Goal: Transaction & Acquisition: Obtain resource

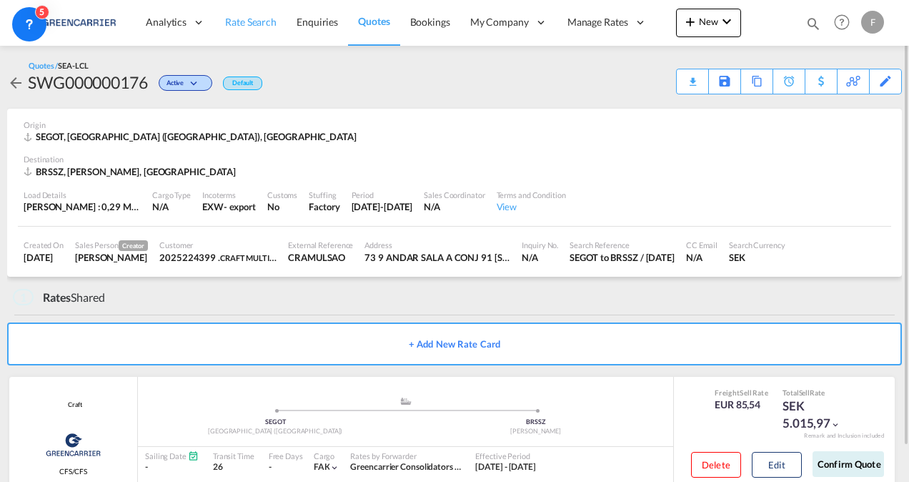
click at [268, 26] on span "Rate Search" at bounding box center [250, 22] width 51 height 12
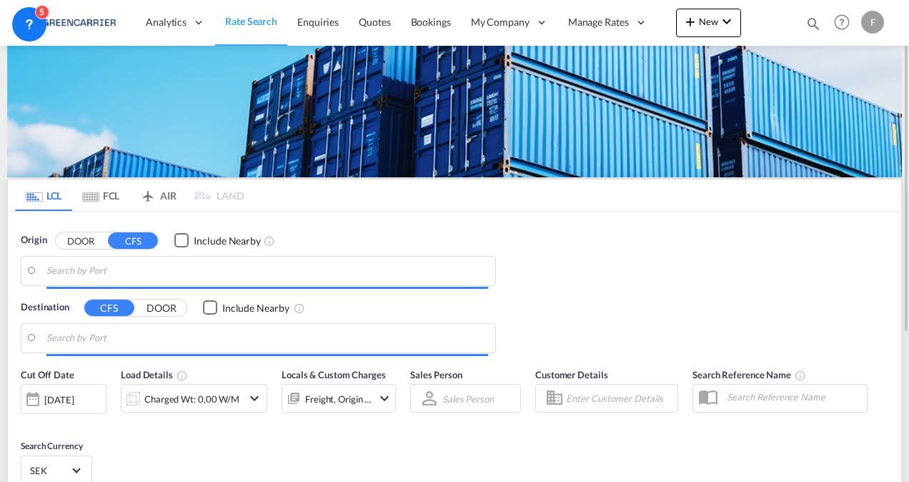
type input "[GEOGRAPHIC_DATA] ([GEOGRAPHIC_DATA]), [GEOGRAPHIC_DATA]"
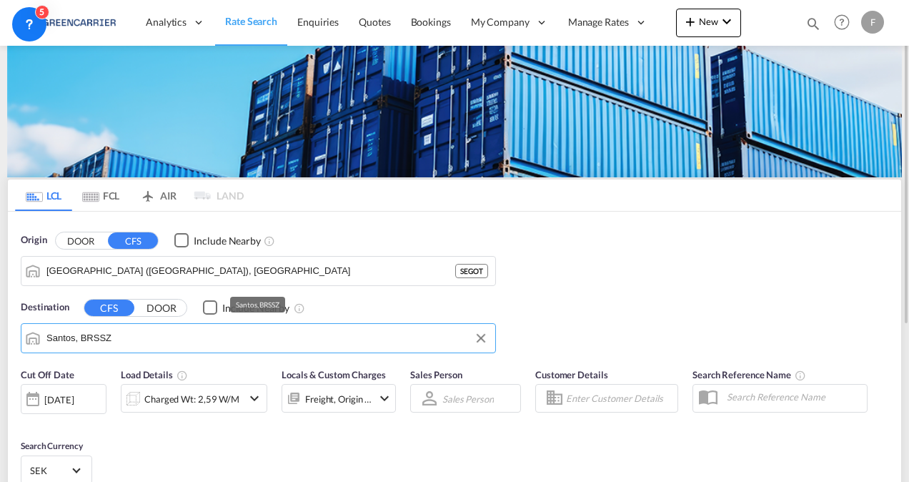
click at [136, 343] on input "Santos, BRSSZ" at bounding box center [267, 337] width 442 height 21
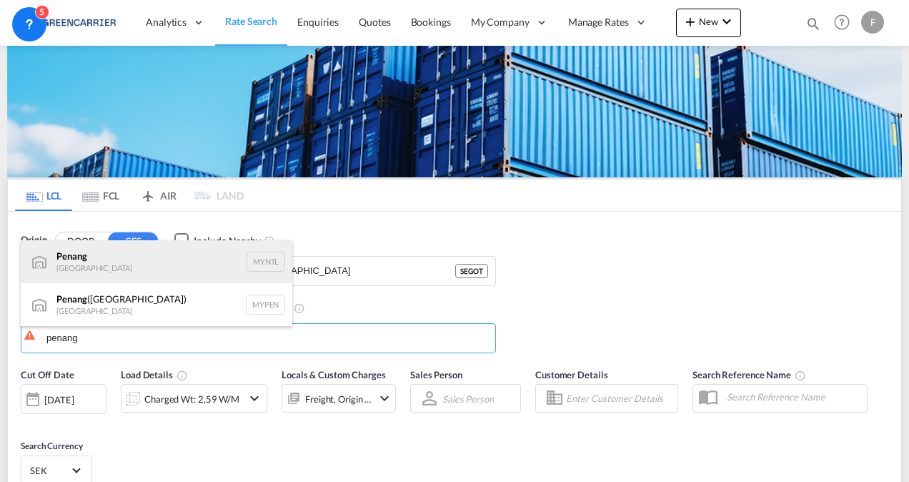
click at [166, 262] on div "Penang [GEOGRAPHIC_DATA] MYNTL" at bounding box center [157, 261] width 272 height 43
type input "Penang, MYNTL"
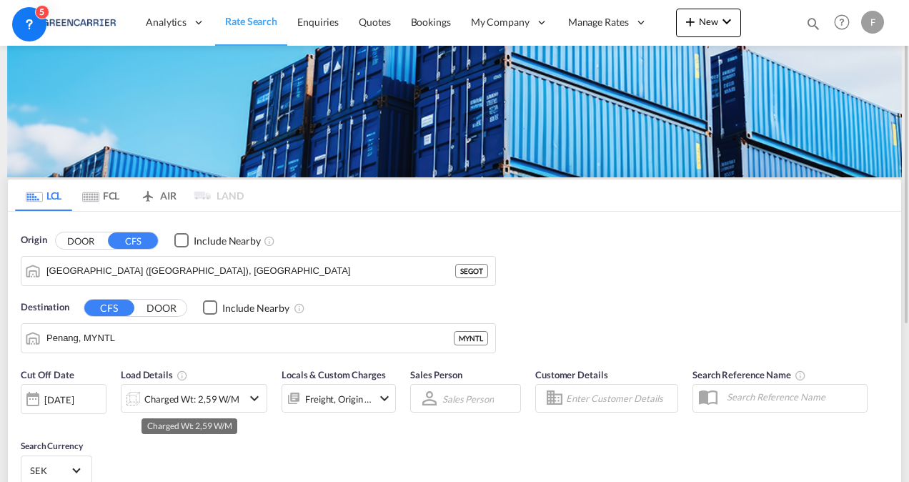
click at [196, 400] on div "Charged Wt: 2,59 W/M" at bounding box center [191, 399] width 95 height 20
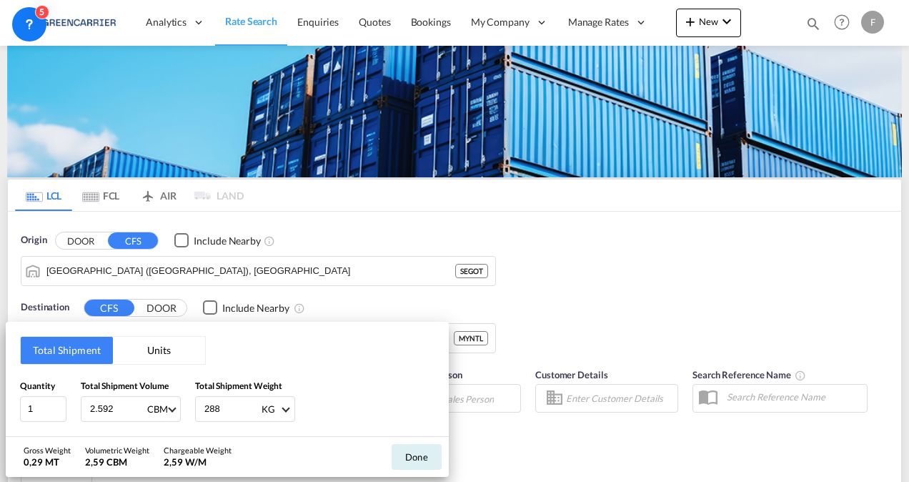
click at [142, 341] on button "Units" at bounding box center [159, 350] width 92 height 27
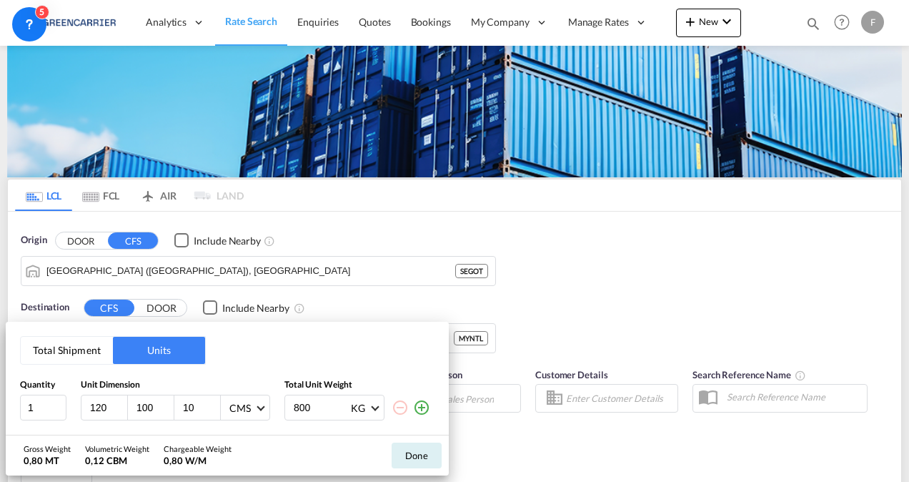
click at [94, 404] on input "120" at bounding box center [108, 407] width 39 height 13
type input "160"
type input "171"
type input "91"
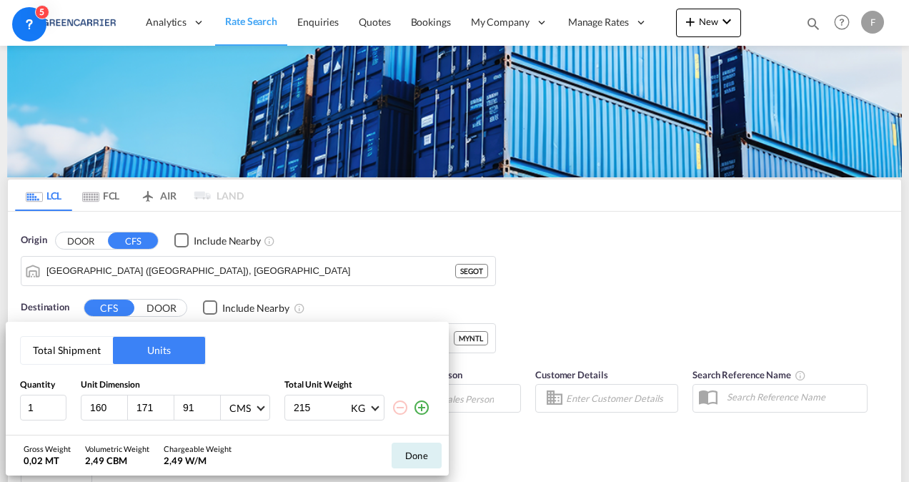
type input "215"
click at [415, 450] on button "Done" at bounding box center [417, 455] width 50 height 26
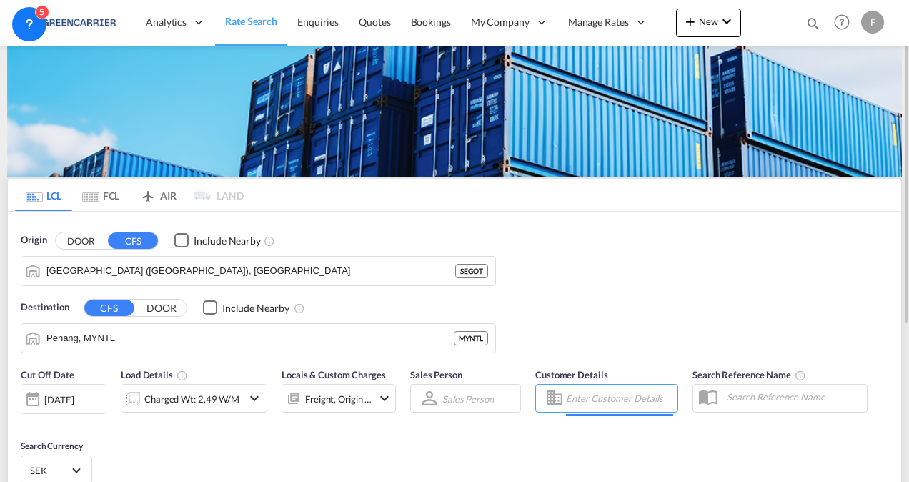
click at [618, 396] on input "Enter Customer Details" at bounding box center [619, 397] width 107 height 21
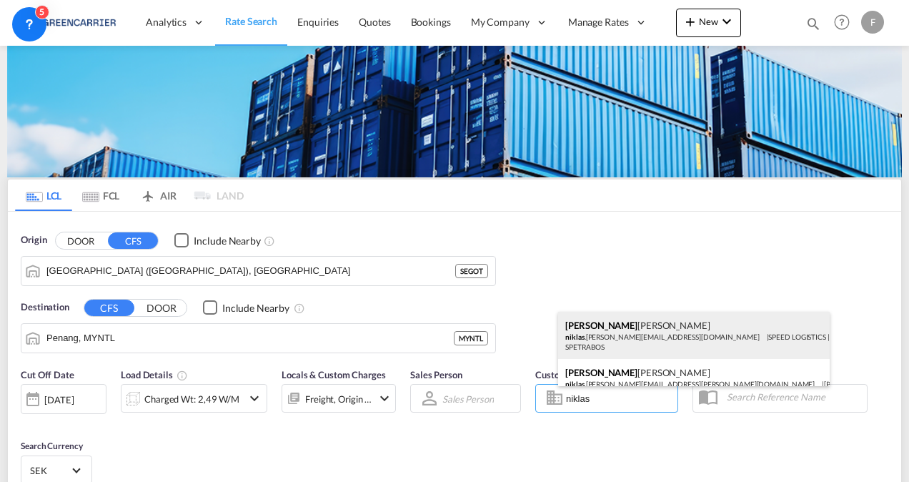
click at [626, 343] on div "[PERSON_NAME] .[PERSON_NAME][EMAIL_ADDRESS][DOMAIN_NAME] | SPEED LOGISTICS | SP…" at bounding box center [694, 335] width 272 height 47
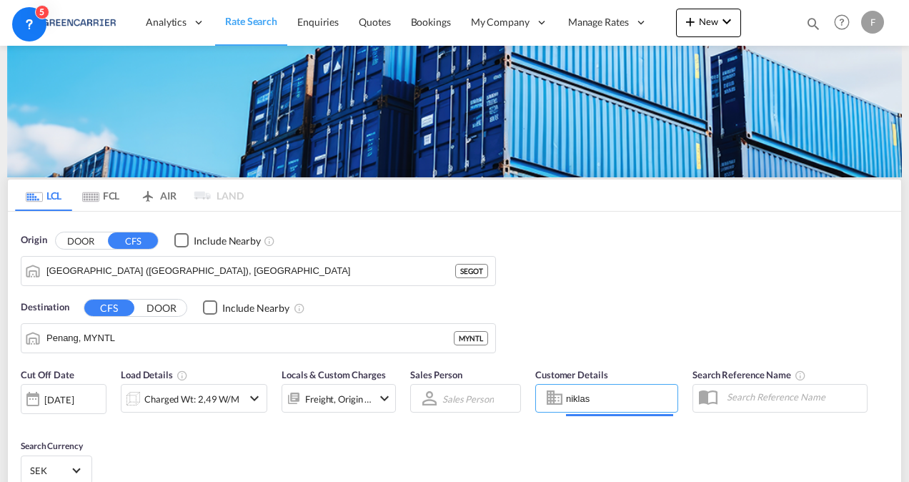
type input "SPEED LOGISTICS, [PERSON_NAME], [EMAIL_ADDRESS][PERSON_NAME][DOMAIN_NAME]"
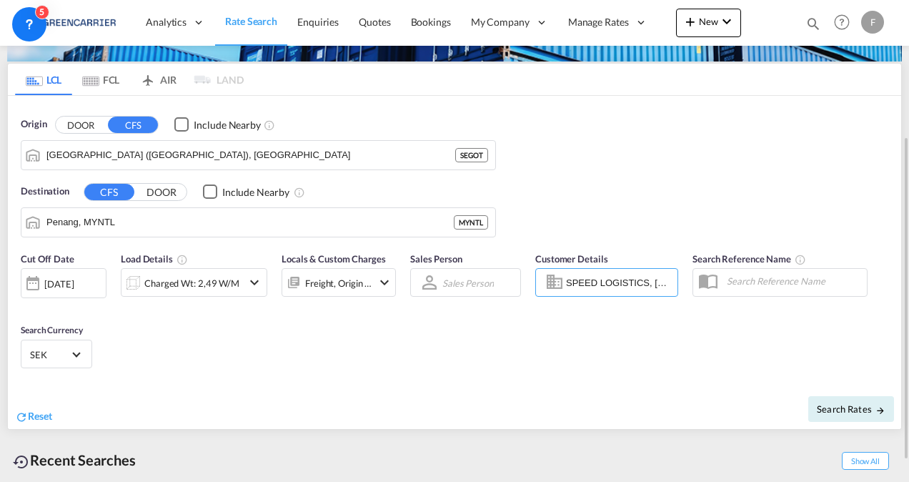
scroll to position [157, 0]
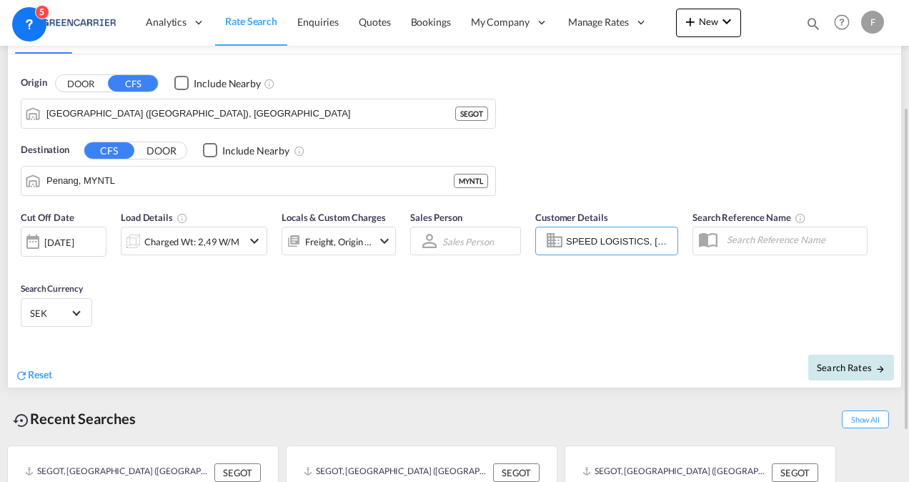
click at [847, 370] on span "Search Rates" at bounding box center [851, 367] width 69 height 11
type input "SEGOT to MYNTL / [DATE]"
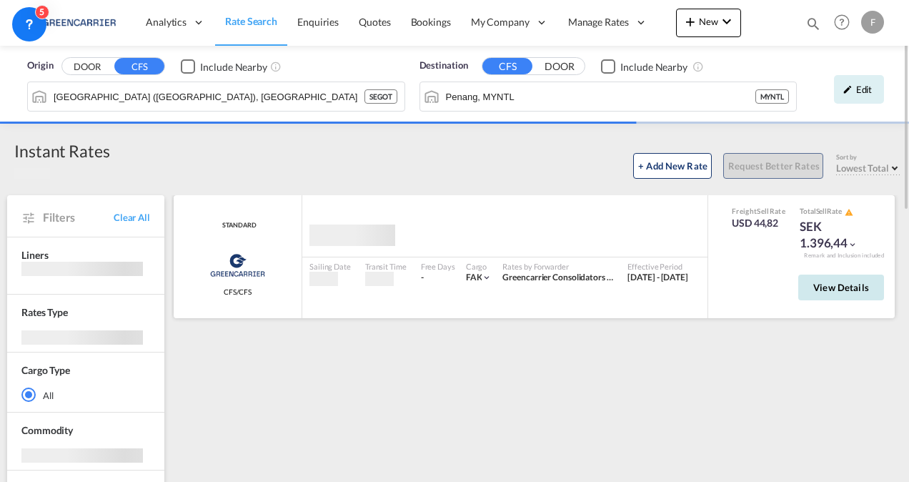
click at [838, 286] on span "View Details" at bounding box center [841, 287] width 56 height 11
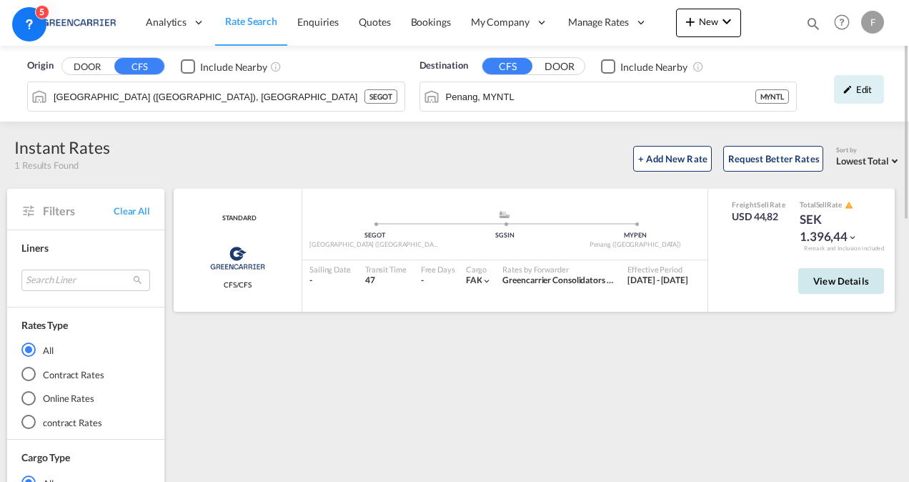
click at [833, 282] on span "View Details" at bounding box center [841, 280] width 56 height 11
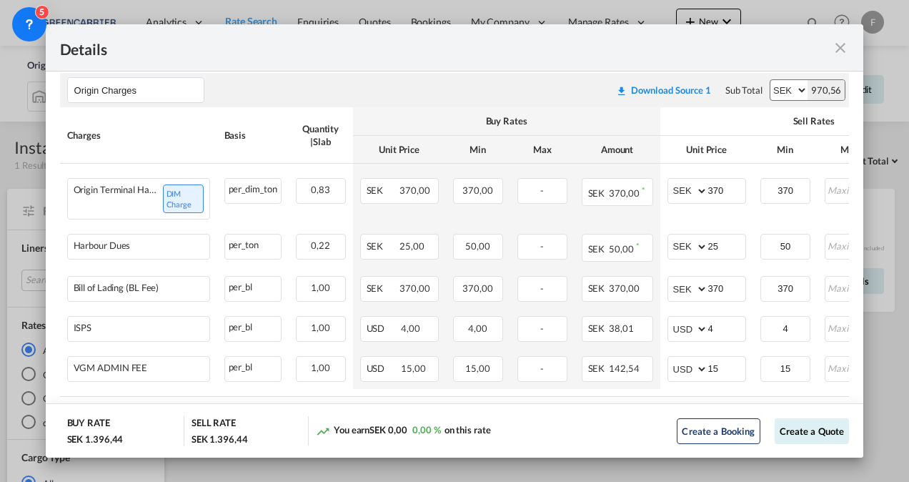
scroll to position [522, 0]
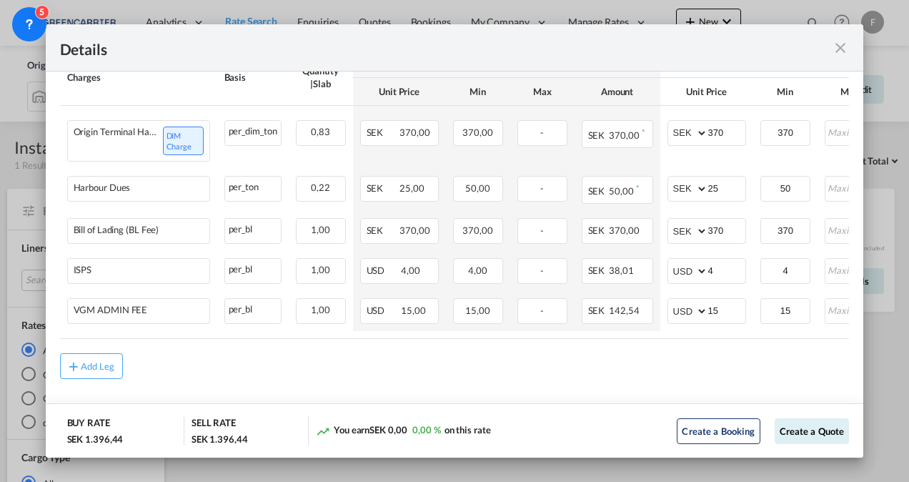
click at [848, 50] on md-icon "icon-close fg-AAA8AD m-0 cursor" at bounding box center [840, 47] width 17 height 17
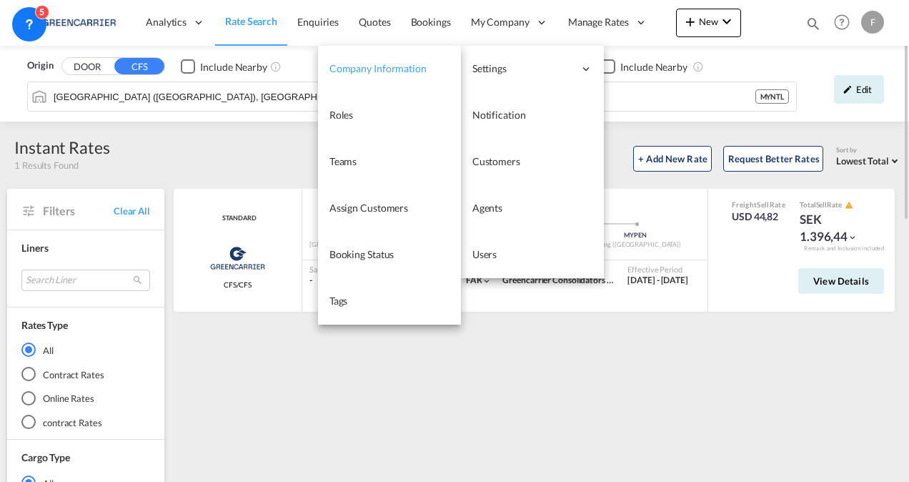
click at [403, 70] on span "Company Information" at bounding box center [378, 68] width 97 height 12
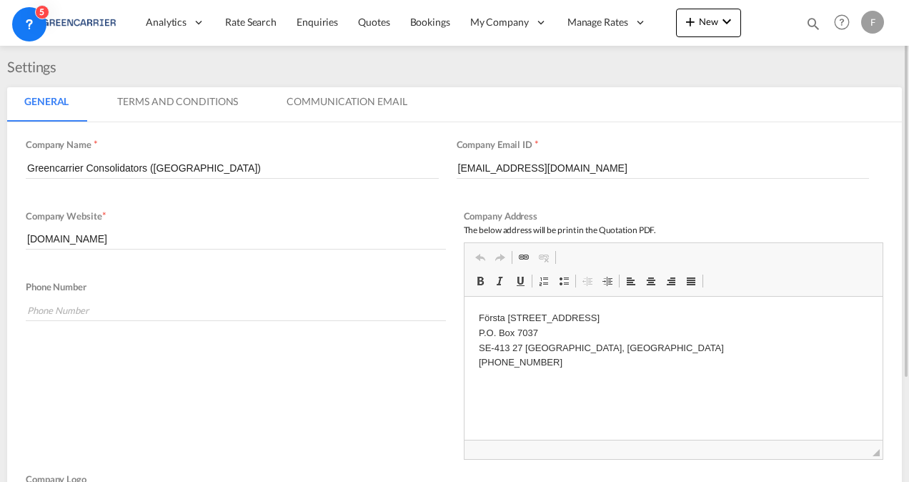
click at [171, 107] on md-tab-item "Terms And Conditions" at bounding box center [177, 104] width 155 height 34
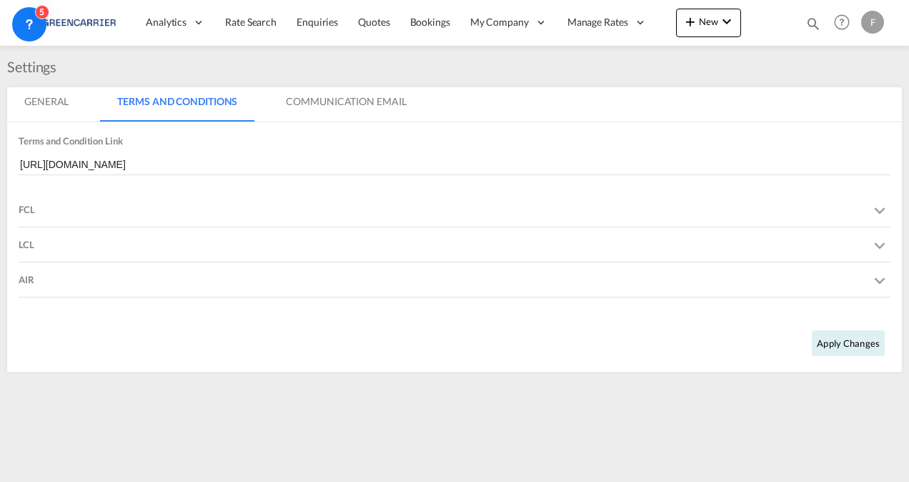
click at [256, 254] on div "LCL" at bounding box center [455, 244] width 872 height 34
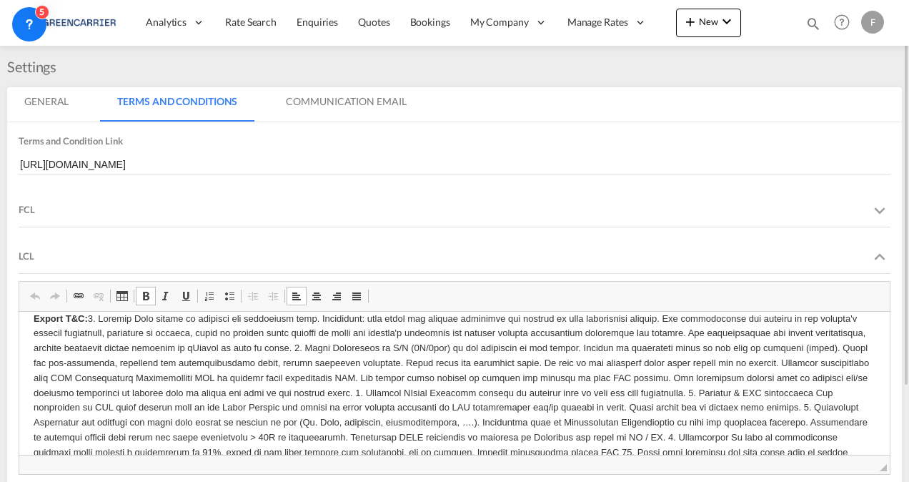
scroll to position [216, 0]
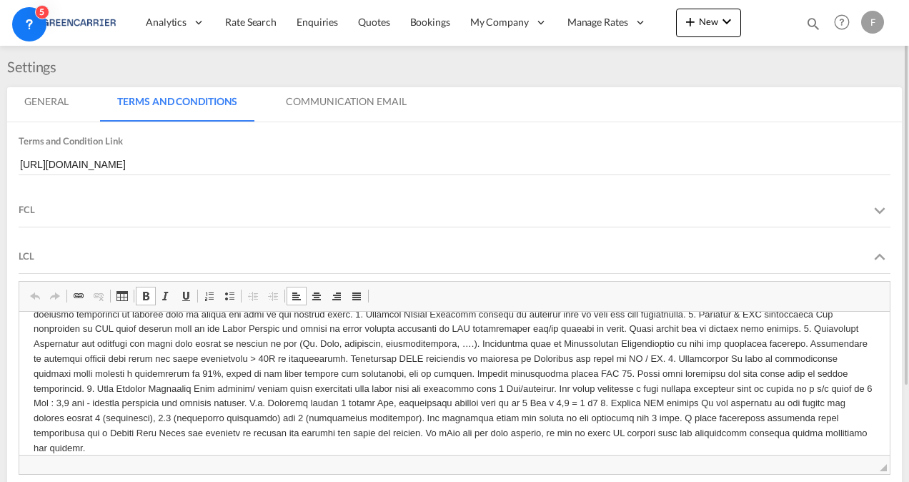
click at [817, 434] on p "Export T&C:" at bounding box center [455, 343] width 842 height 223
drag, startPoint x: 737, startPoint y: 451, endPoint x: 793, endPoint y: 433, distance: 58.6
click at [793, 433] on p "Export T&C:" at bounding box center [455, 343] width 842 height 223
copy p "Pick up and deliveries are based o0n HVO fuel"
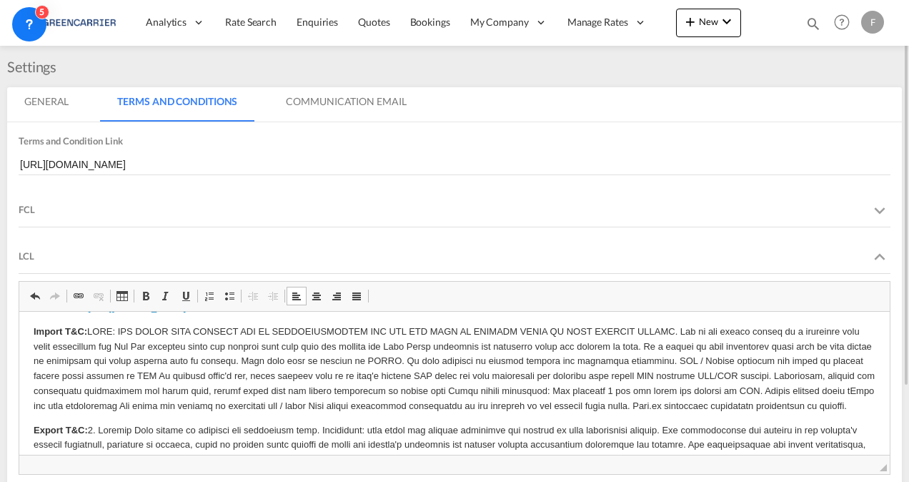
scroll to position [24, 0]
click at [867, 406] on html "B&L Terms: [URL][DOMAIN_NAME] Import T&C: Export T&C:" at bounding box center [454, 474] width 871 height 375
click at [641, 405] on p "Import T&C:" at bounding box center [455, 369] width 842 height 89
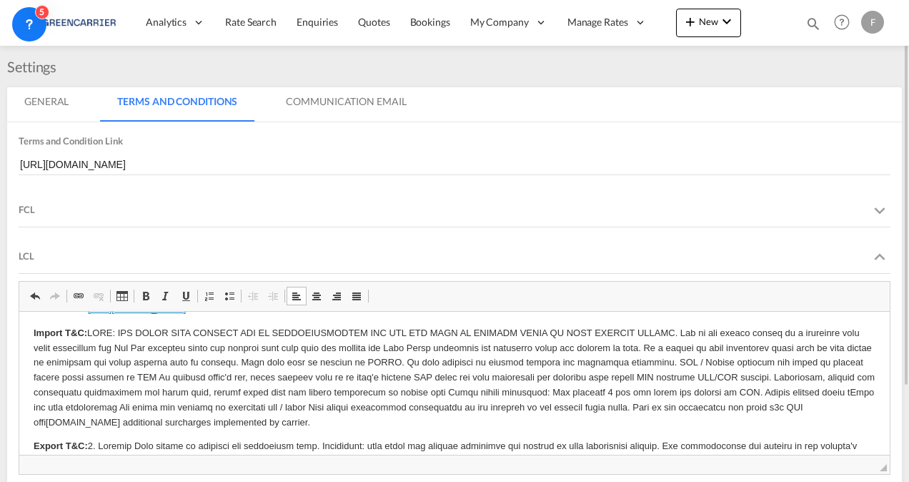
click at [785, 405] on p "Import T&C: [DOMAIN_NAME] additional surcharges implemented by carrier." at bounding box center [455, 377] width 842 height 104
click at [828, 405] on p "Import T&C: [DOMAIN_NAME] additional surcharges implemented by carrier." at bounding box center [455, 377] width 842 height 104
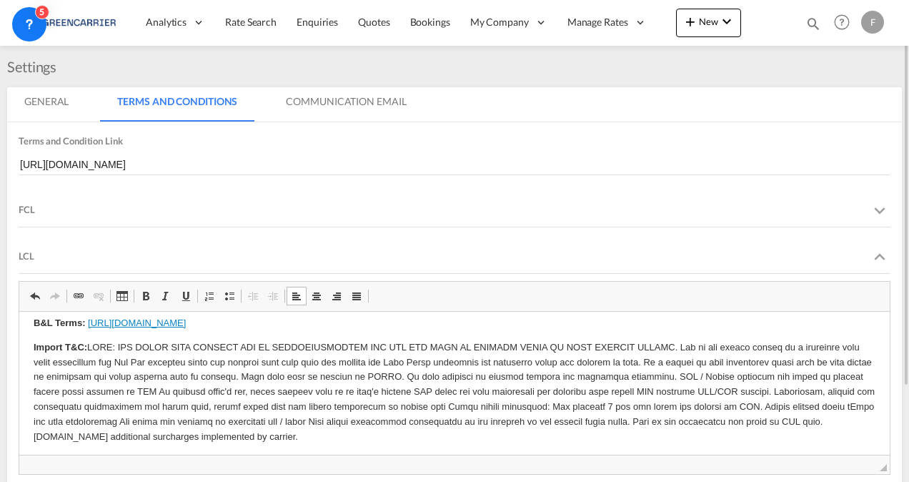
scroll to position [0, 0]
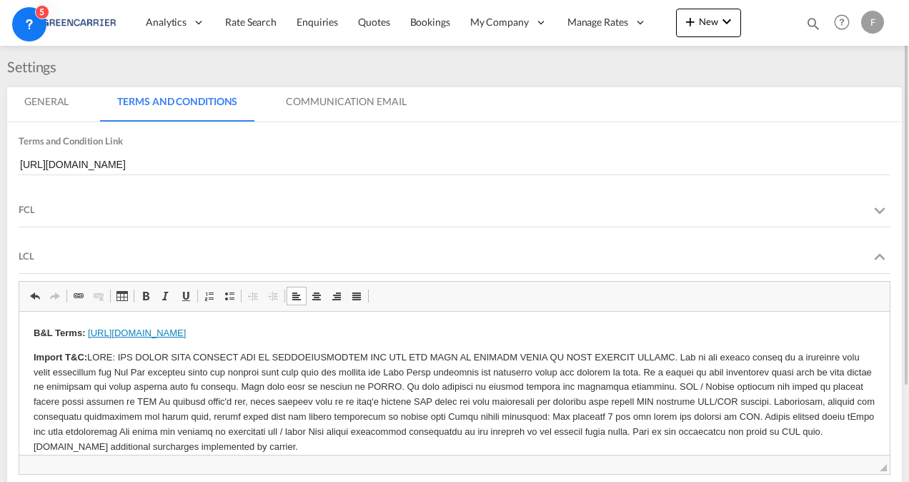
click at [36, 107] on md-tab-item "General" at bounding box center [46, 104] width 79 height 34
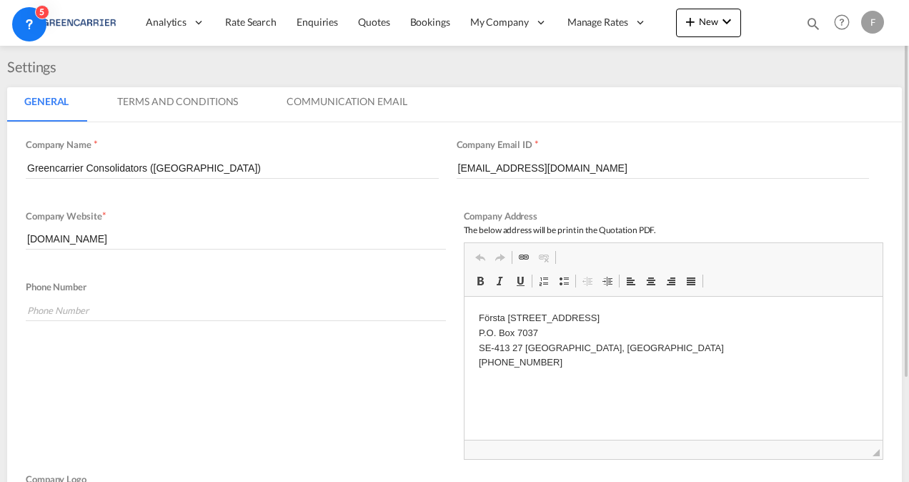
click at [143, 98] on md-tab-item "Terms And Conditions" at bounding box center [177, 104] width 155 height 34
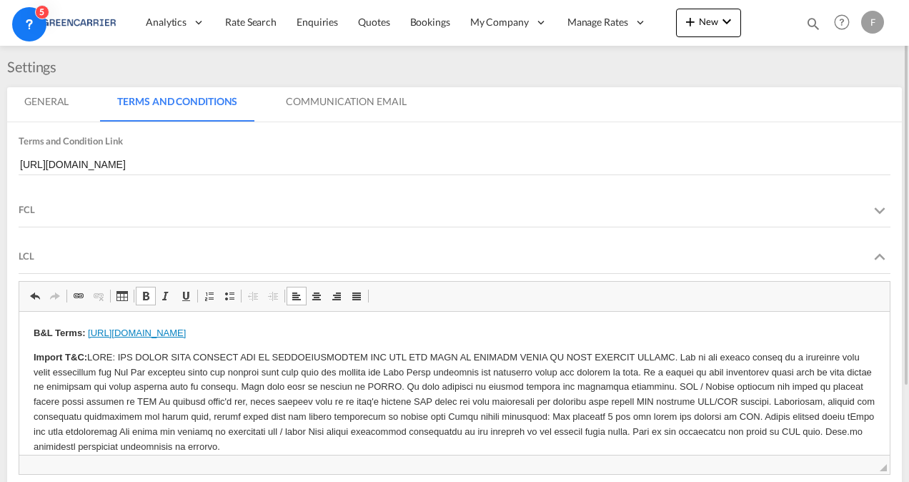
scroll to position [246, 0]
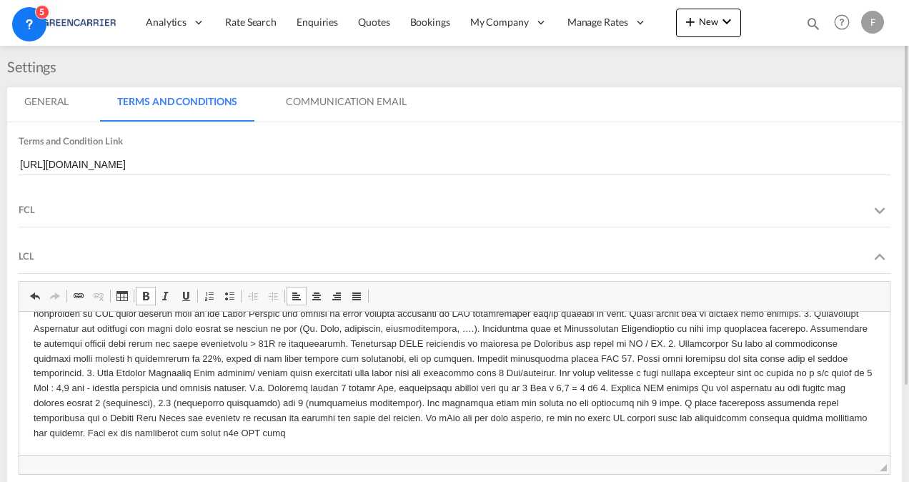
click at [131, 429] on p "Export T&C:" at bounding box center [455, 328] width 842 height 223
click at [886, 267] on div at bounding box center [876, 256] width 29 height 34
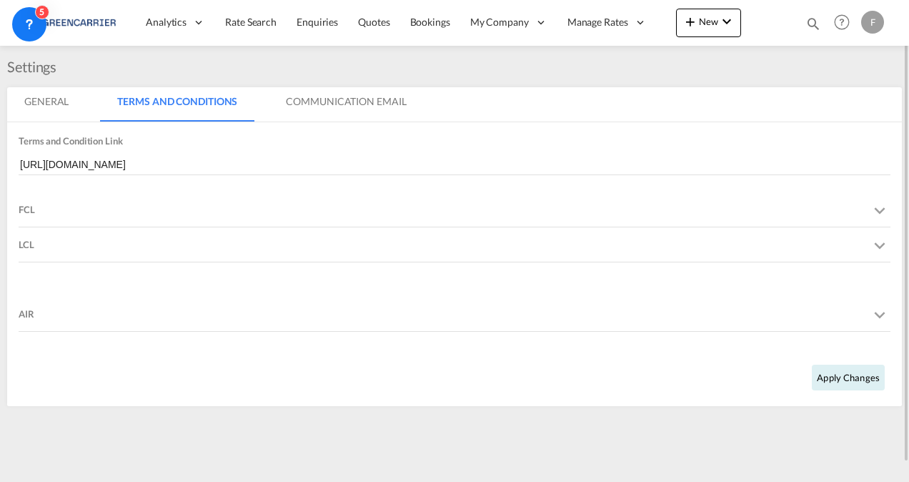
scroll to position [0, 0]
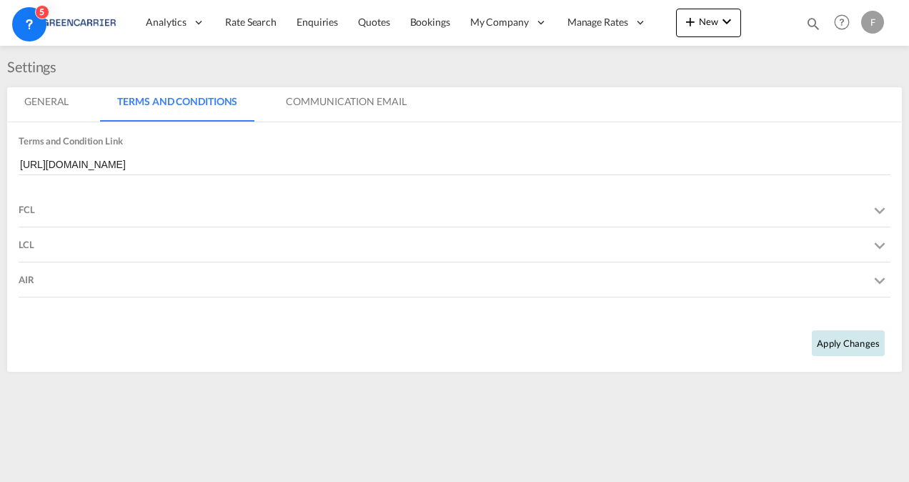
click at [873, 350] on button "Apply Changes" at bounding box center [848, 343] width 73 height 26
click at [648, 232] on div "LCL" at bounding box center [455, 244] width 872 height 34
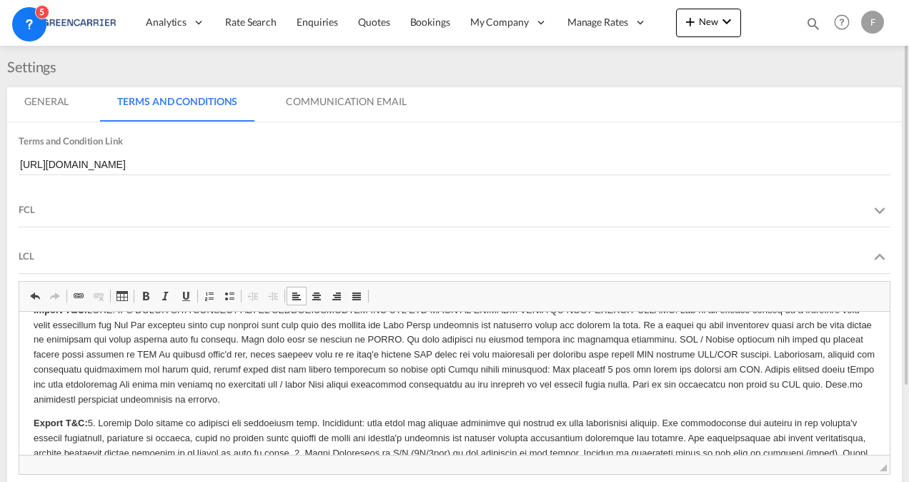
scroll to position [246, 0]
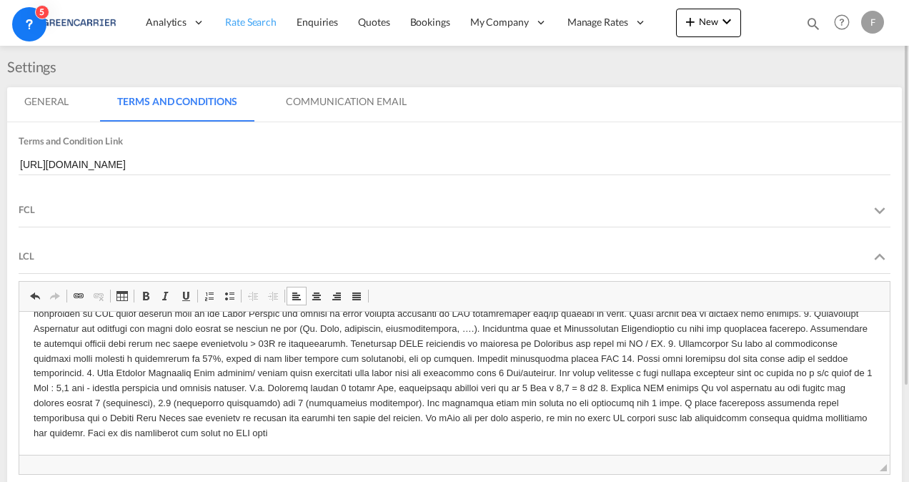
click at [249, 16] on span "Rate Search" at bounding box center [250, 22] width 51 height 12
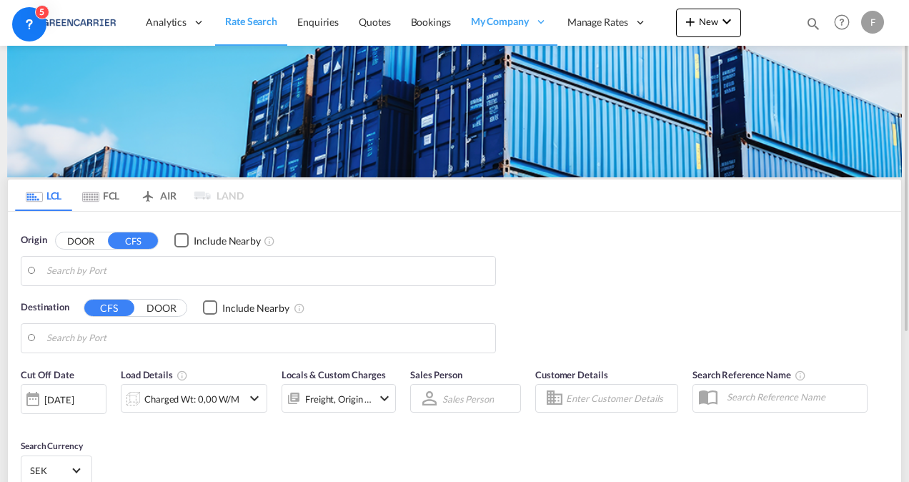
type input "[GEOGRAPHIC_DATA] ([GEOGRAPHIC_DATA]), [GEOGRAPHIC_DATA]"
type input "Penang, MYNTL"
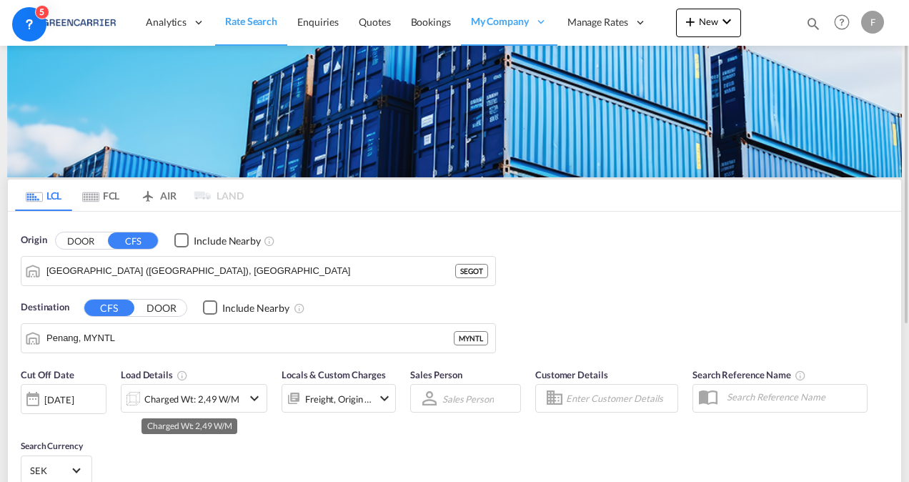
click at [190, 395] on div "Charged Wt: 2,49 W/M" at bounding box center [191, 399] width 95 height 20
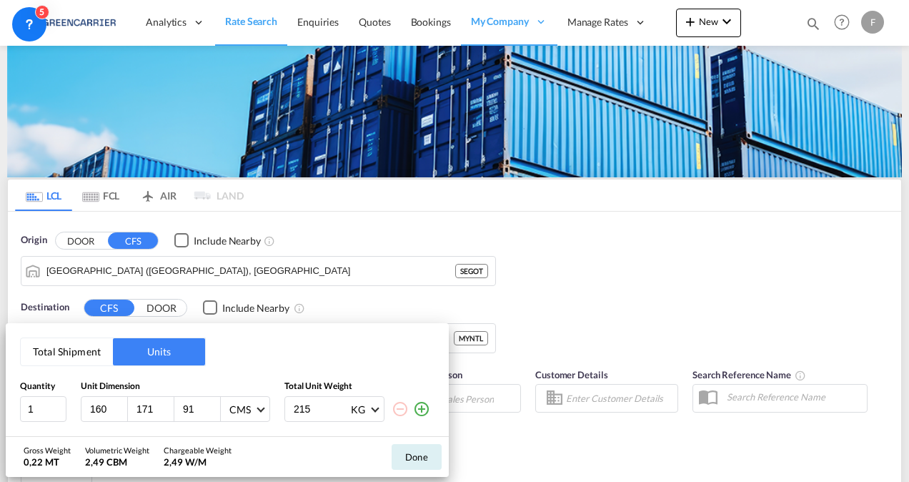
click at [591, 445] on div "Total Shipment Units Quantity Unit Dimension Total Unit Weight 1 160 171 91 CMS…" at bounding box center [454, 241] width 909 height 482
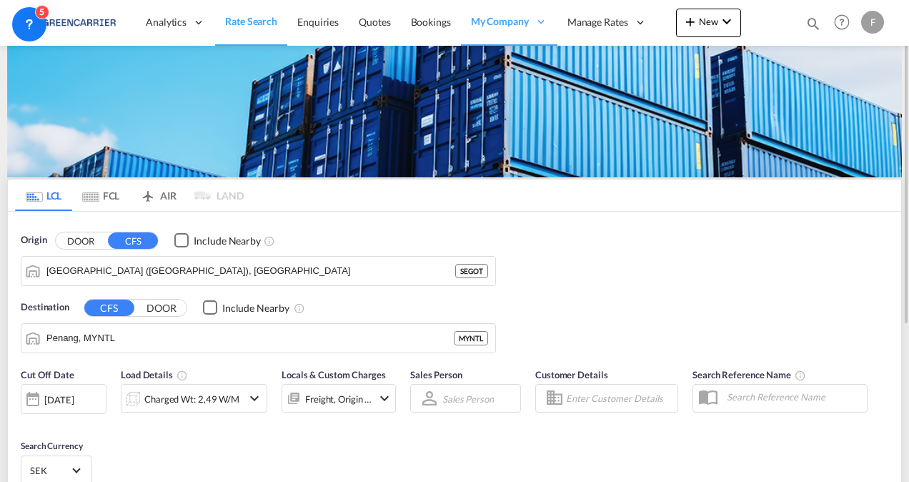
click at [592, 400] on input "Enter Customer Details" at bounding box center [619, 397] width 107 height 21
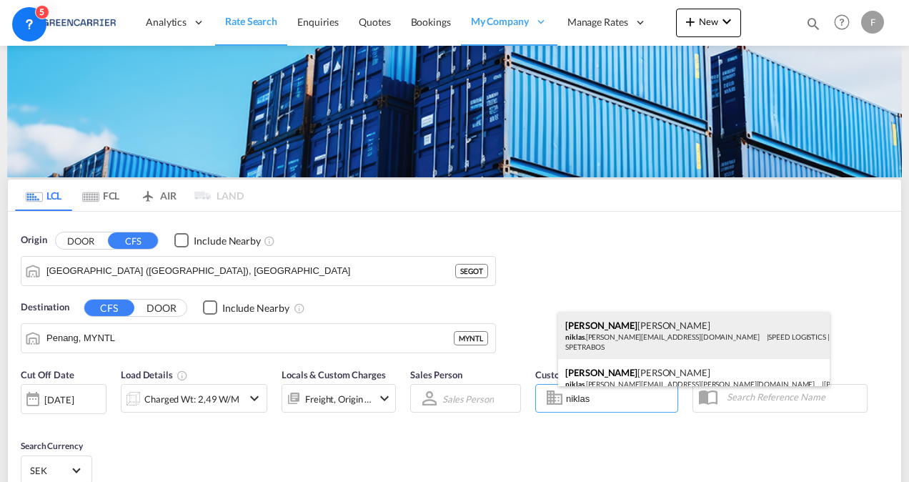
click at [629, 335] on div "[PERSON_NAME] .[PERSON_NAME][EMAIL_ADDRESS][DOMAIN_NAME] | SPEED LOGISTICS | SP…" at bounding box center [694, 335] width 272 height 47
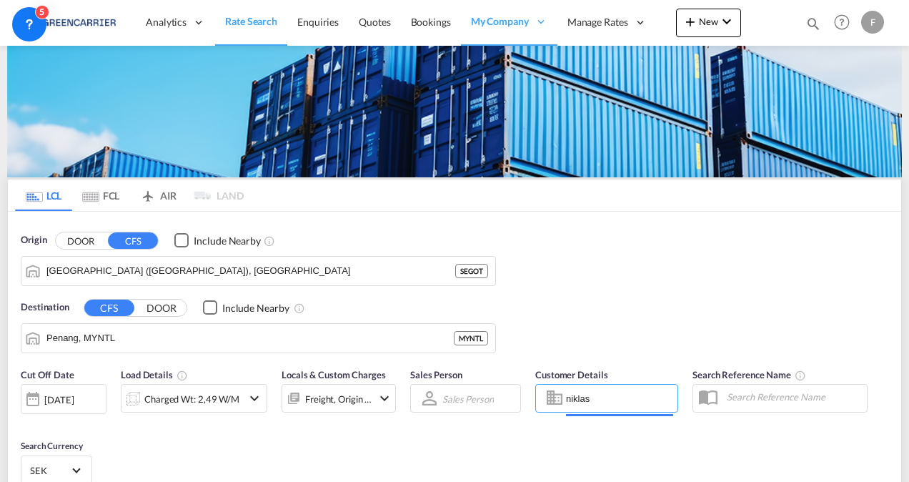
type input "SPEED LOGISTICS, [PERSON_NAME], [EMAIL_ADDRESS][PERSON_NAME][DOMAIN_NAME]"
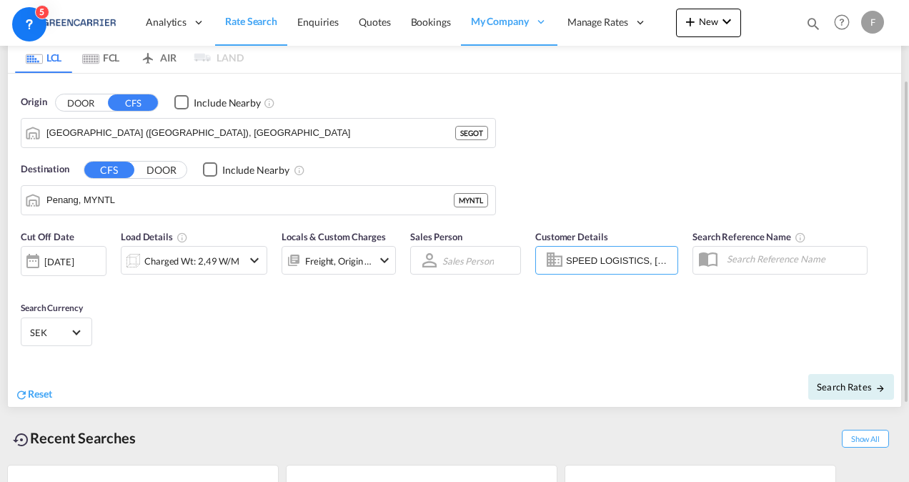
scroll to position [147, 0]
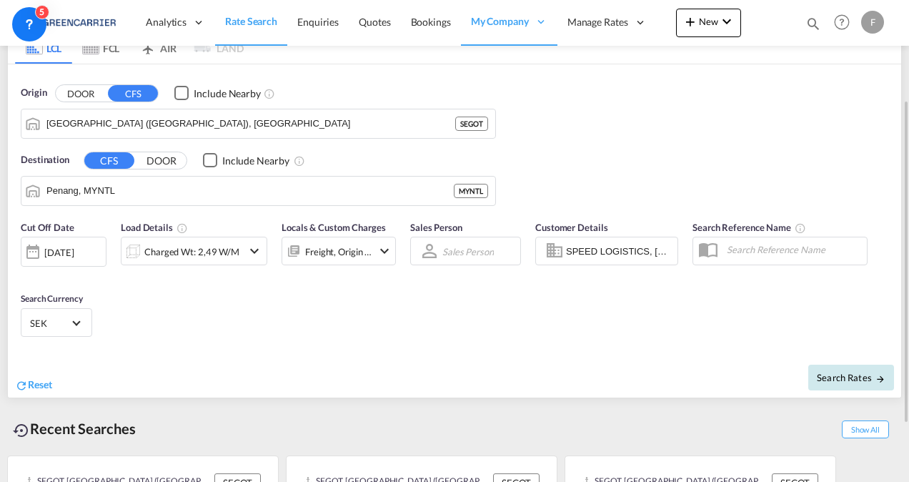
click at [868, 366] on button "Search Rates" at bounding box center [851, 378] width 86 height 26
type input "SEGOT to MYNTL / [DATE]"
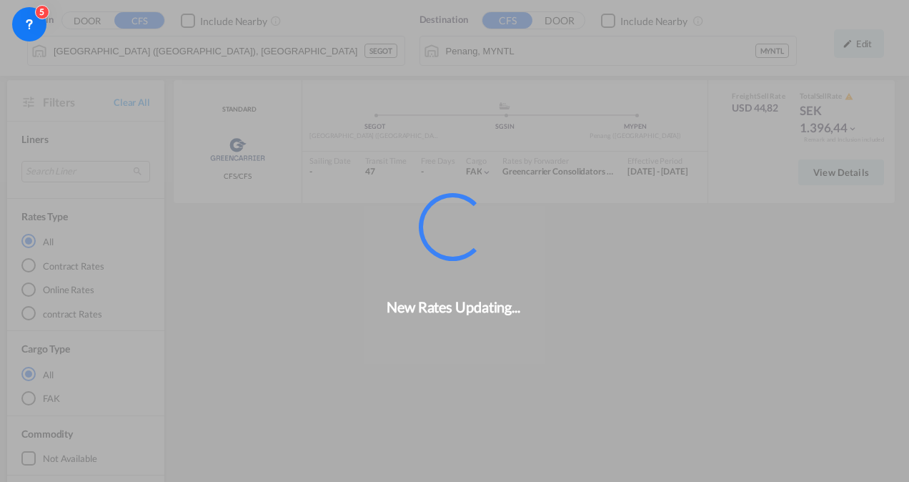
scroll to position [105, 0]
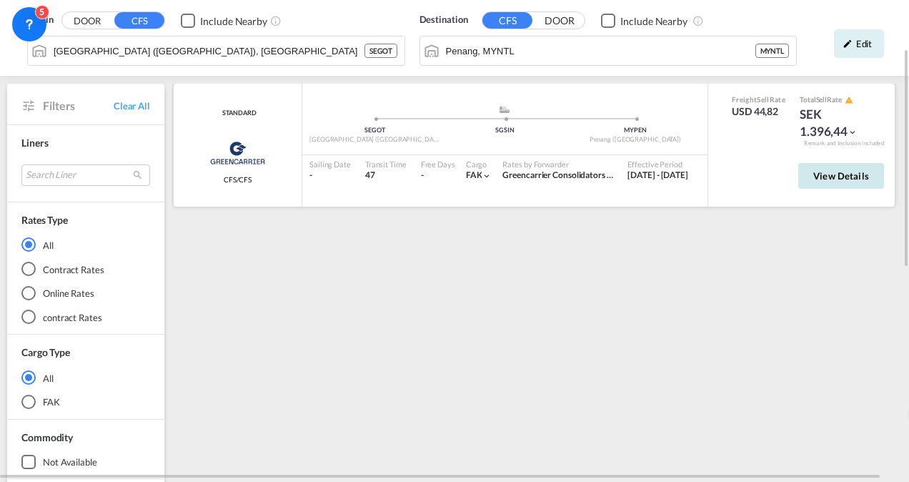
click at [838, 176] on span "View Details" at bounding box center [841, 175] width 56 height 11
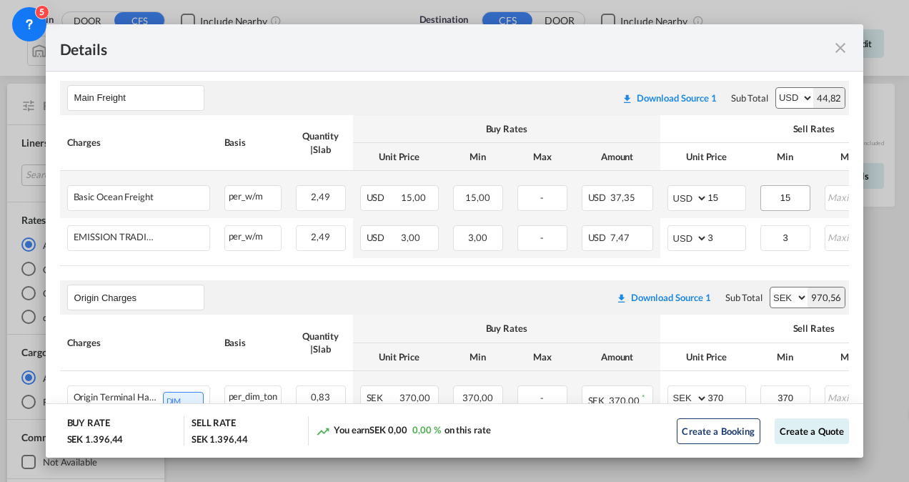
scroll to position [0, 234]
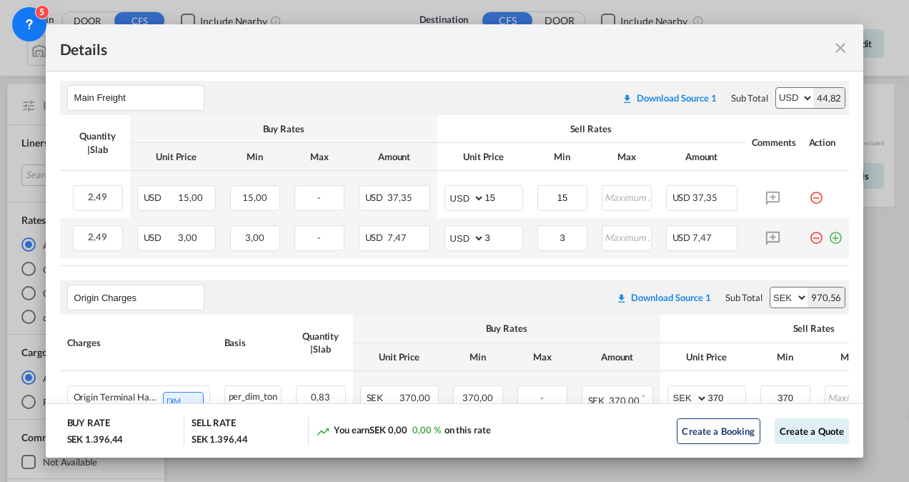
click at [828, 234] on md-icon "icon-plus-circle-outline green-400-fg" at bounding box center [835, 232] width 14 height 14
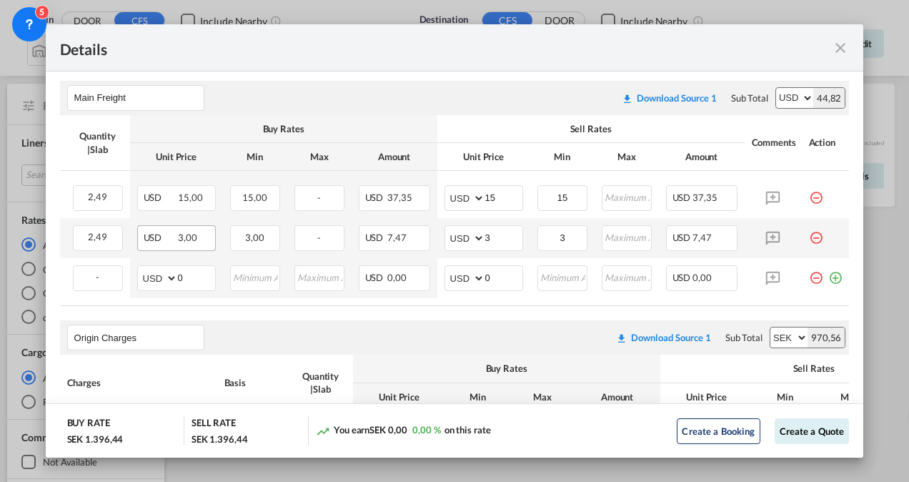
scroll to position [0, 0]
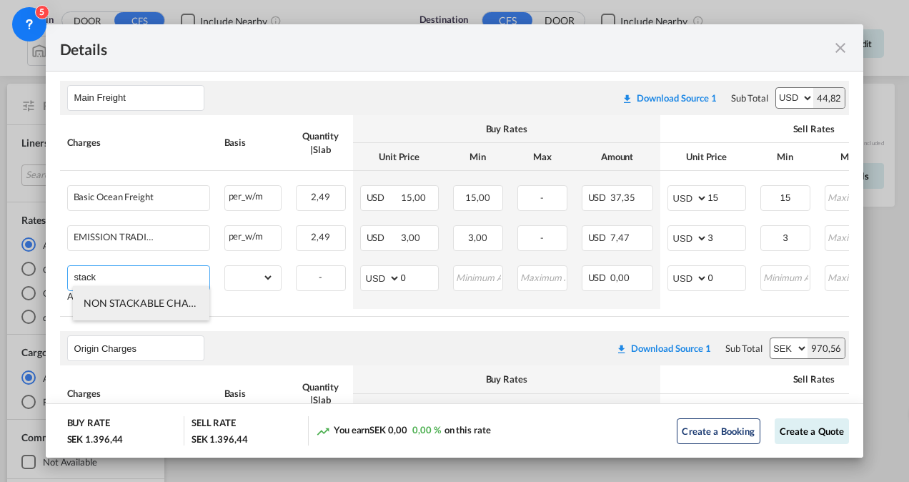
click at [154, 301] on span "NON STACKABLE CHARGES" at bounding box center [148, 303] width 129 height 12
type input "NON STACKABLE CHARGES"
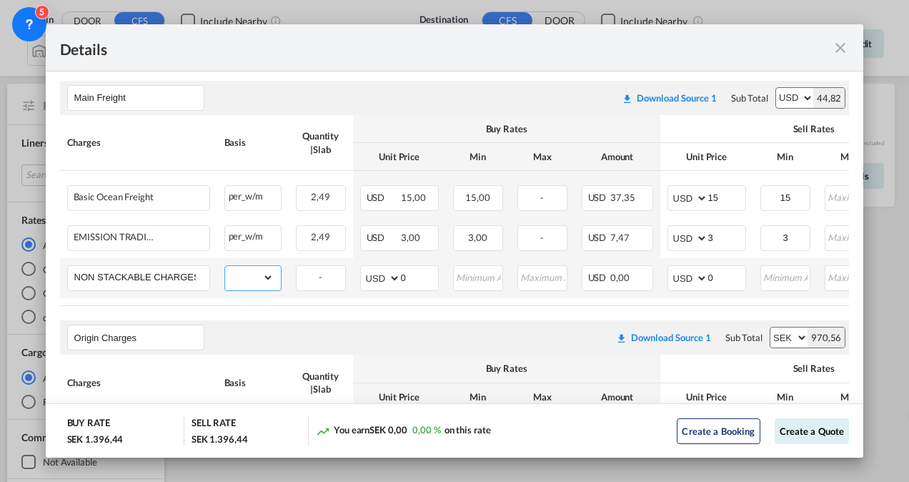
click at [272, 282] on select "gross_weight volumetric_weight per_shipment per_bl per_km per_hawb per_kg flat …" at bounding box center [249, 277] width 49 height 23
select select "per_shipment"
click at [225, 266] on select "gross_weight volumetric_weight per_shipment per_bl per_km per_hawb per_kg flat …" at bounding box center [249, 277] width 49 height 23
click at [718, 274] on input "0" at bounding box center [726, 276] width 37 height 21
type input "50"
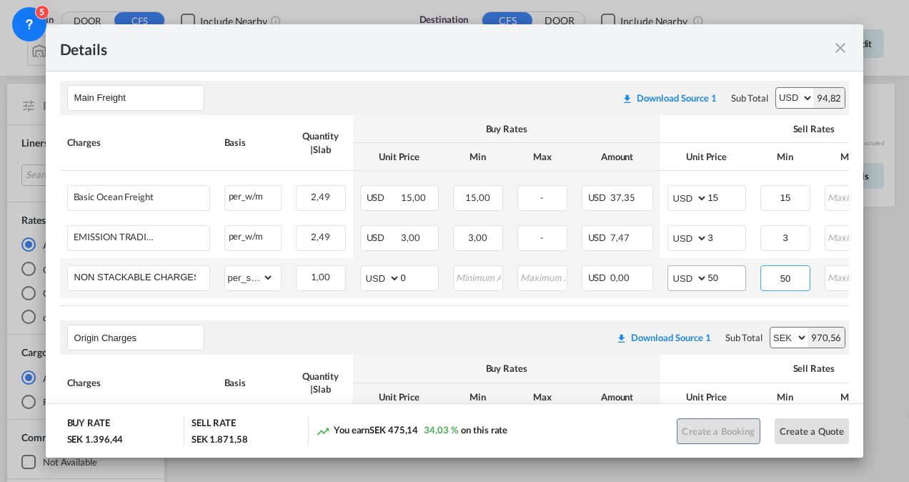
type input "50"
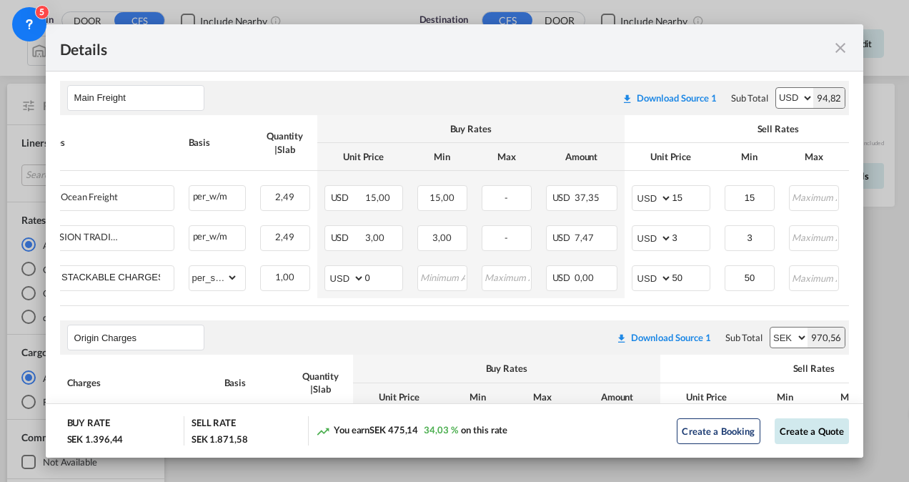
click at [796, 426] on button "Create a Quote" at bounding box center [812, 431] width 75 height 26
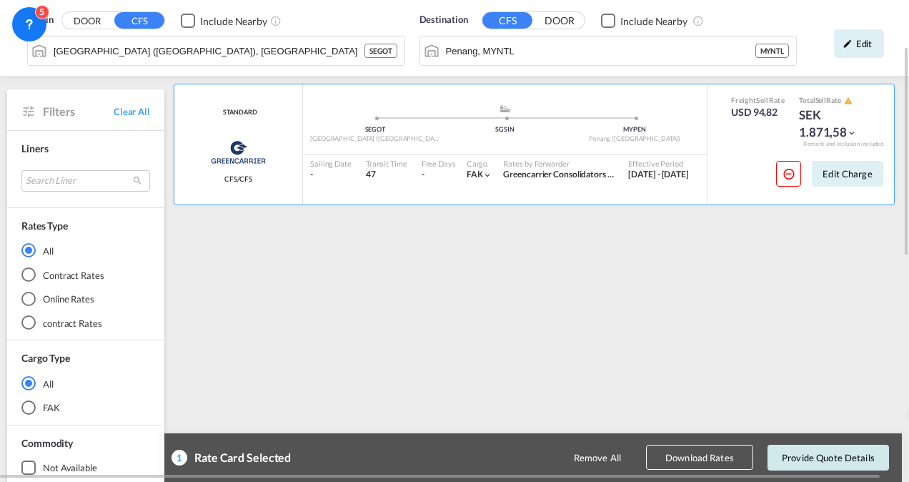
click at [792, 452] on button "Provide Quote Details" at bounding box center [829, 458] width 122 height 26
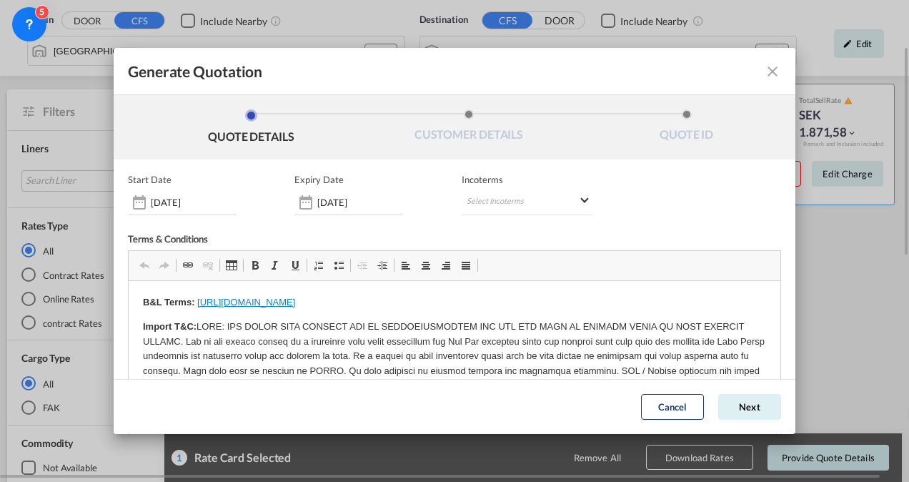
scroll to position [0, 0]
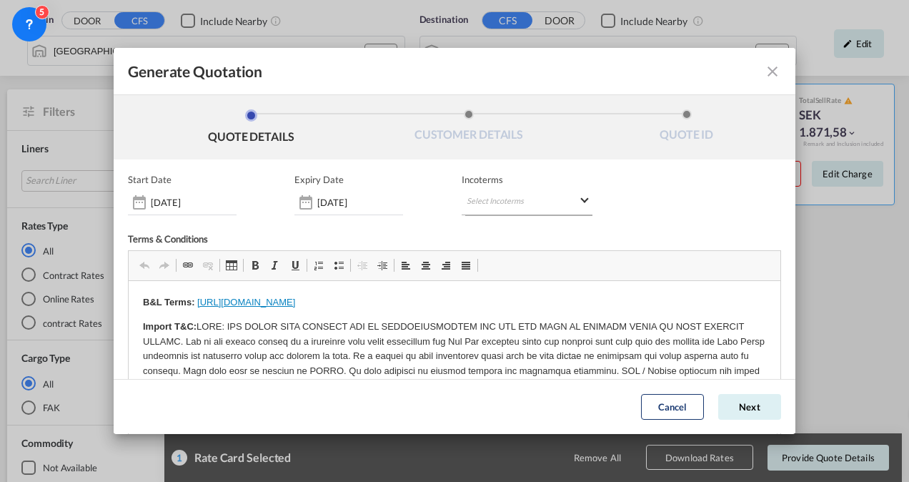
click at [518, 200] on md-select "Select Incoterms DPU - import Delivery at Place Unloaded EXW - import Ex Works …" at bounding box center [527, 202] width 131 height 26
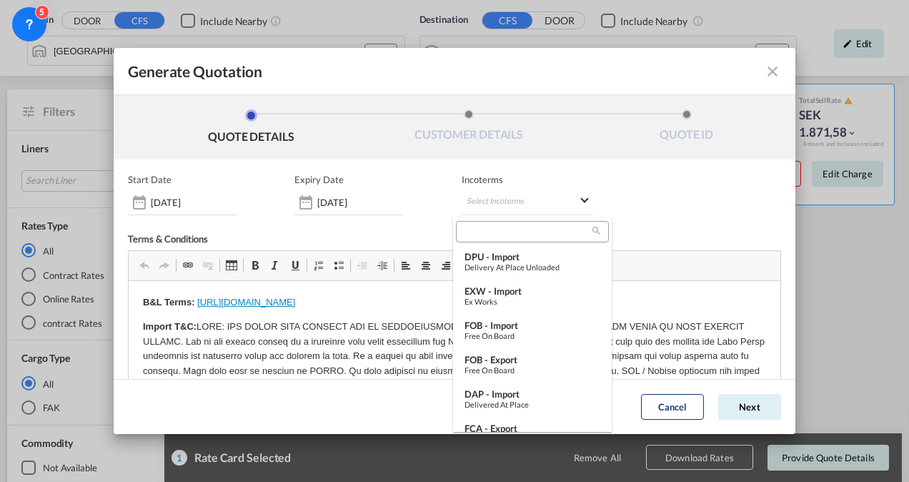
click at [494, 227] on input "search" at bounding box center [526, 231] width 132 height 13
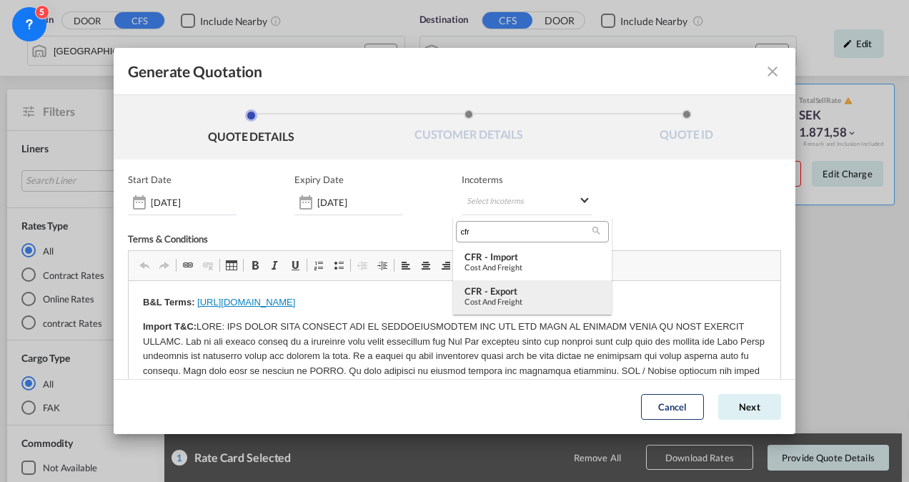
type input "cfr"
click at [496, 300] on div "Cost and Freight" at bounding box center [533, 301] width 136 height 9
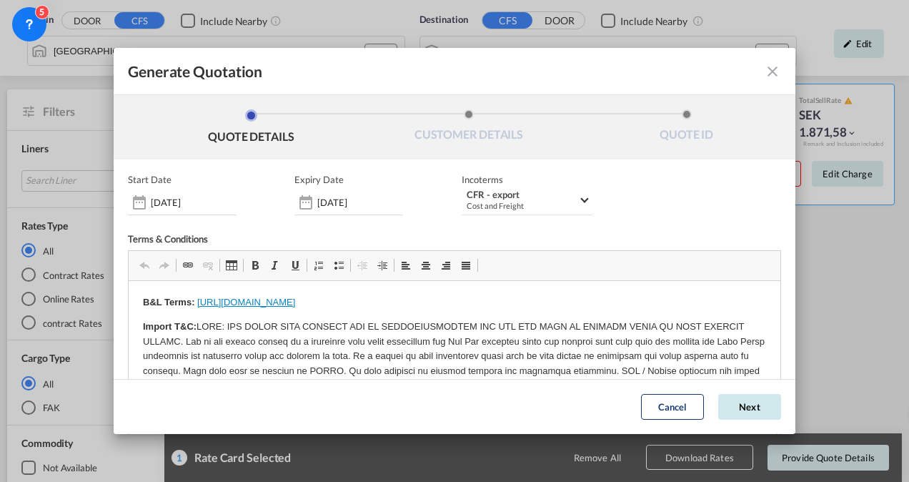
click at [742, 407] on button "Next" at bounding box center [749, 408] width 63 height 26
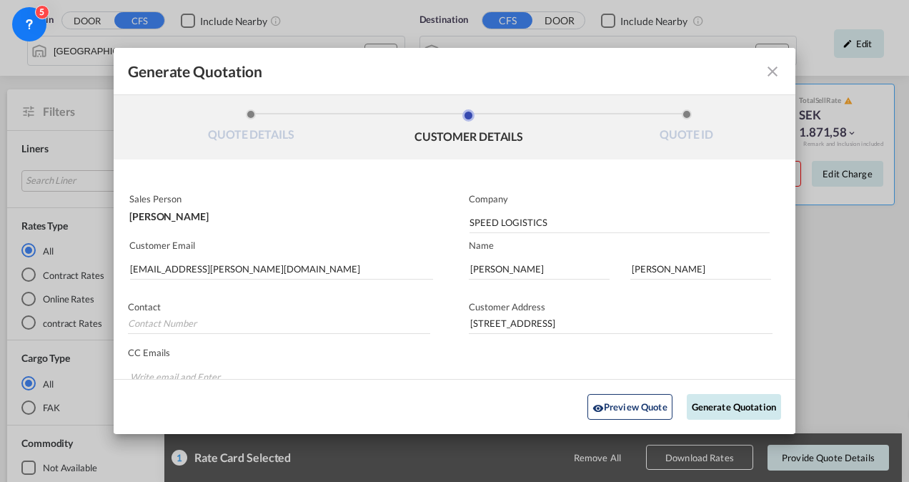
click at [736, 400] on button "Generate Quotation" at bounding box center [734, 407] width 94 height 26
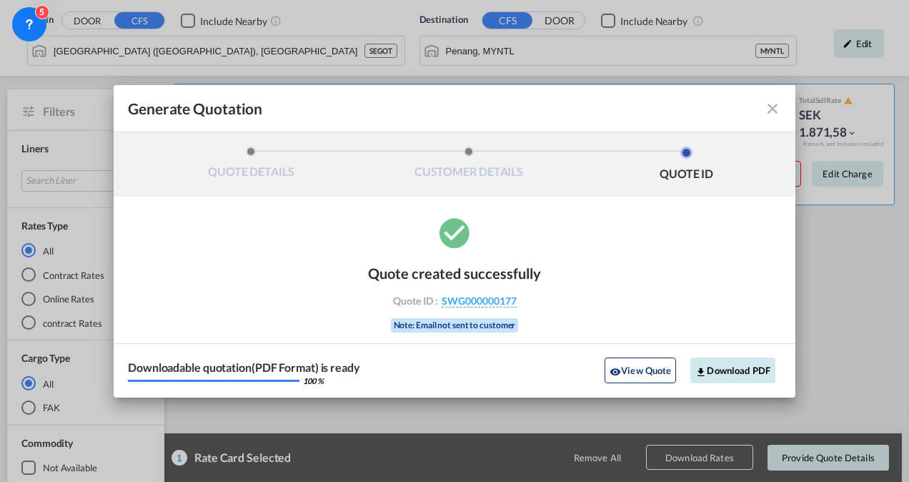
click at [726, 364] on button "Download PDF" at bounding box center [733, 370] width 85 height 26
